Goal: Task Accomplishment & Management: Manage account settings

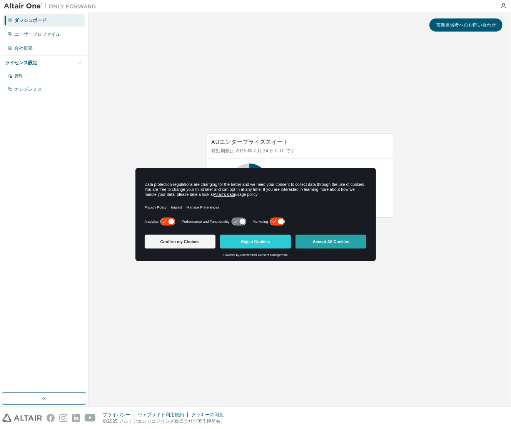
drag, startPoint x: 327, startPoint y: 240, endPoint x: 318, endPoint y: 234, distance: 10.2
click at [326, 240] on button "Accept All Cookies" at bounding box center [330, 242] width 71 height 14
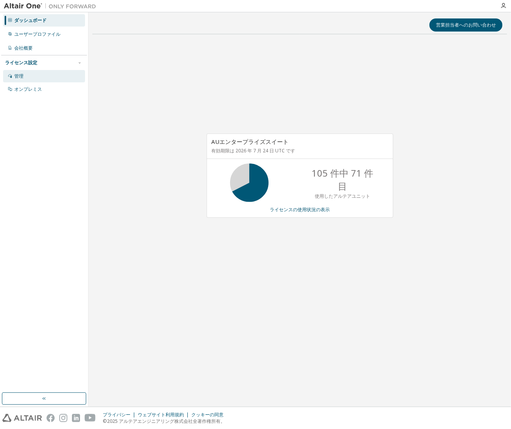
click at [28, 75] on div "管理" at bounding box center [44, 76] width 82 height 12
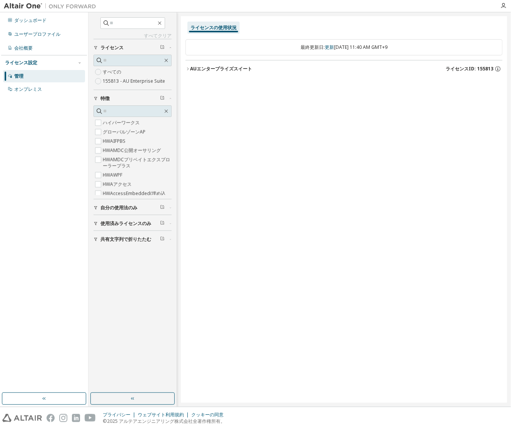
click at [129, 224] on span "使用済みライセンスのみ" at bounding box center [125, 223] width 51 height 6
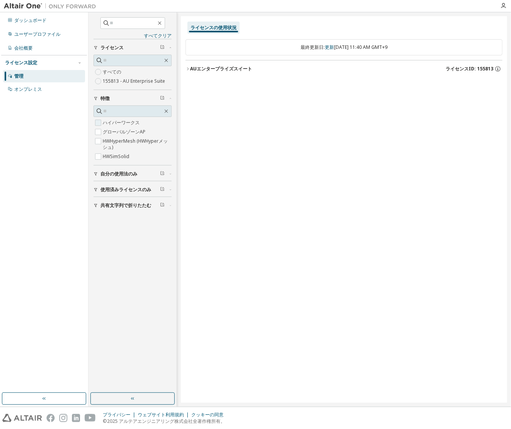
click at [128, 121] on label "ハイパーワークス" at bounding box center [122, 122] width 38 height 9
click at [105, 131] on label "グローバルゾーンAP" at bounding box center [125, 131] width 44 height 9
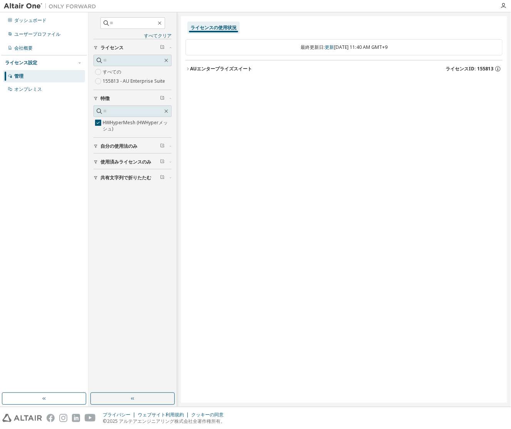
click at [188, 68] on icon "button" at bounding box center [187, 69] width 5 height 5
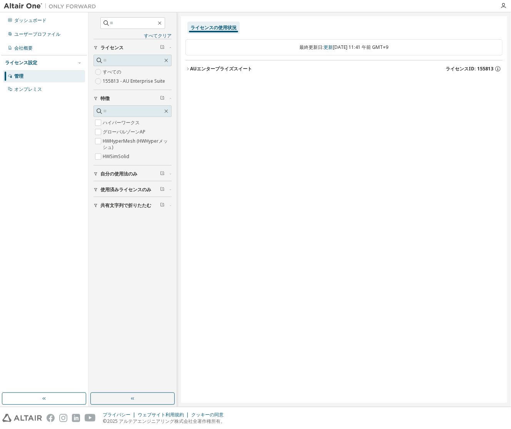
click at [188, 67] on icon "button" at bounding box center [187, 69] width 5 height 5
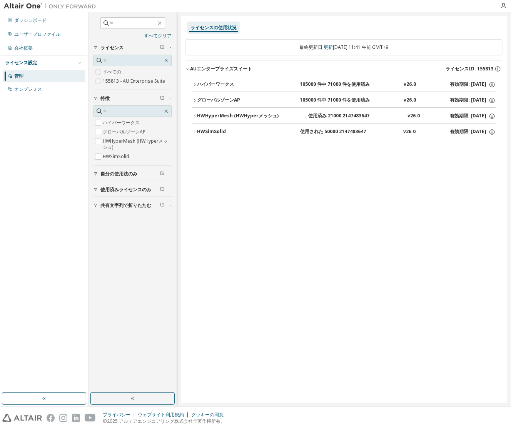
click at [196, 130] on icon "button" at bounding box center [194, 132] width 5 height 5
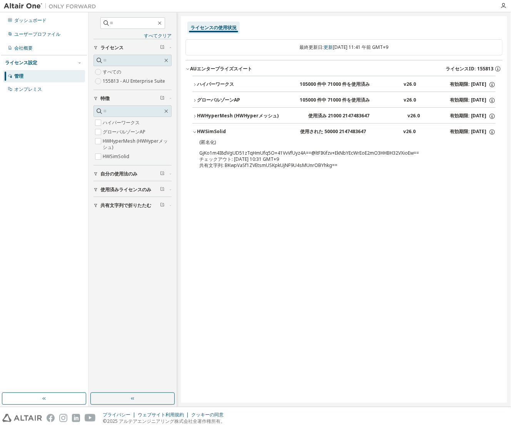
click at [206, 139] on p "(匿名化)" at bounding box center [334, 142] width 271 height 7
click at [218, 130] on div "HWSimSolid" at bounding box center [231, 131] width 69 height 7
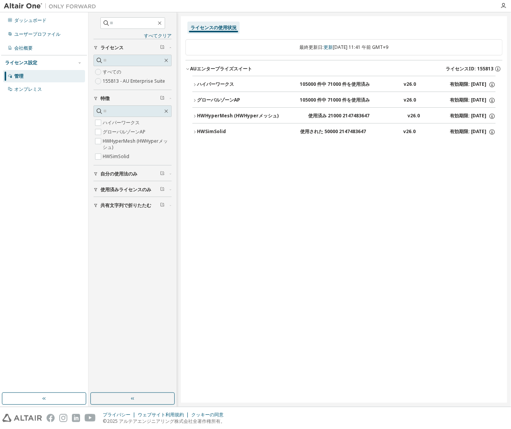
click at [218, 130] on div "HWSimSolid" at bounding box center [231, 131] width 69 height 7
